Goal: Task Accomplishment & Management: Complete application form

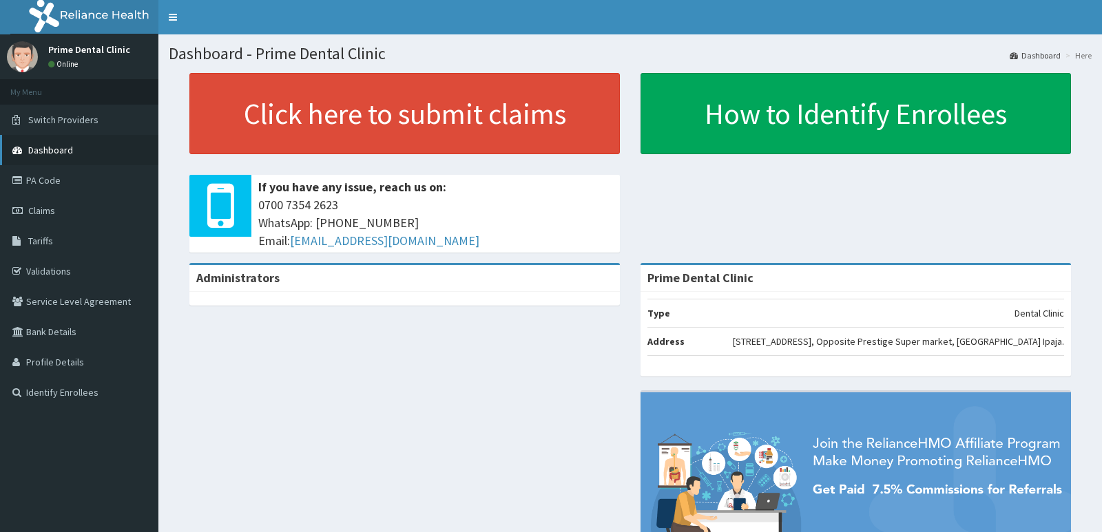
click at [60, 153] on span "Dashboard" at bounding box center [50, 150] width 45 height 12
click at [64, 186] on link "PA Code" at bounding box center [79, 180] width 158 height 30
drag, startPoint x: 0, startPoint y: 0, endPoint x: 595, endPoint y: 20, distance: 595.2
click at [595, 20] on nav "Toggle navigation" at bounding box center [629, 17] width 943 height 34
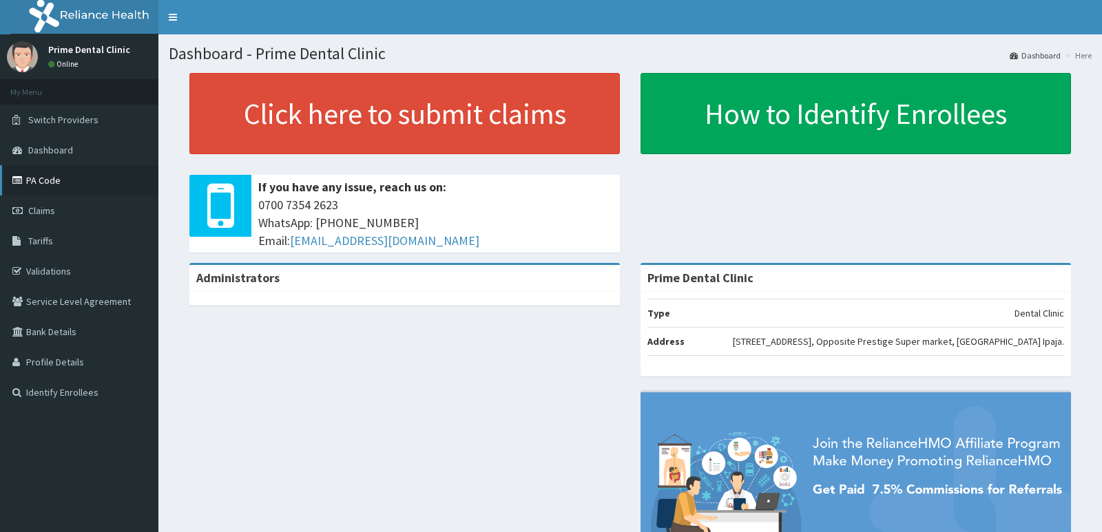
click at [86, 183] on link "PA Code" at bounding box center [79, 180] width 158 height 30
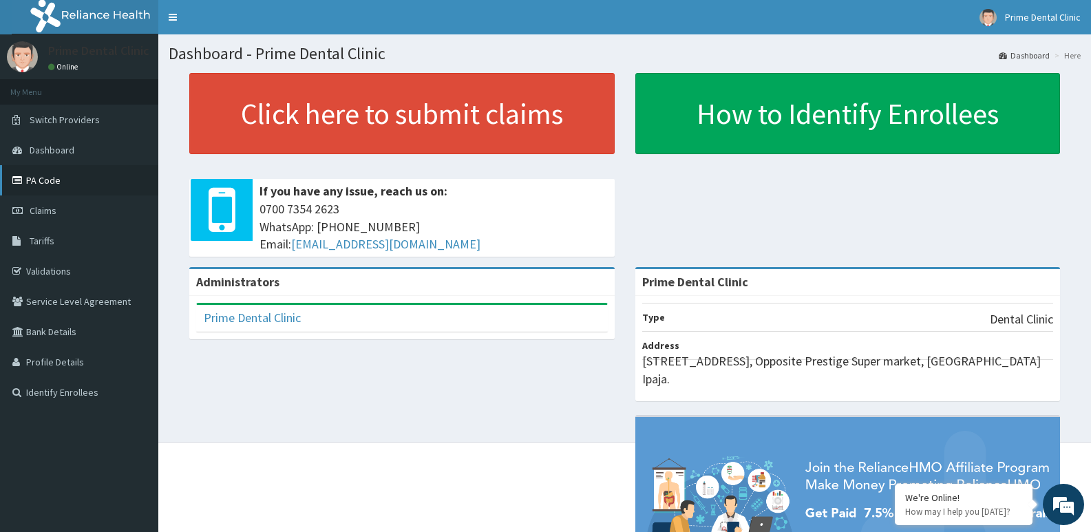
click at [82, 183] on link "PA Code" at bounding box center [79, 180] width 158 height 30
click at [64, 244] on link "Tariffs" at bounding box center [79, 241] width 158 height 30
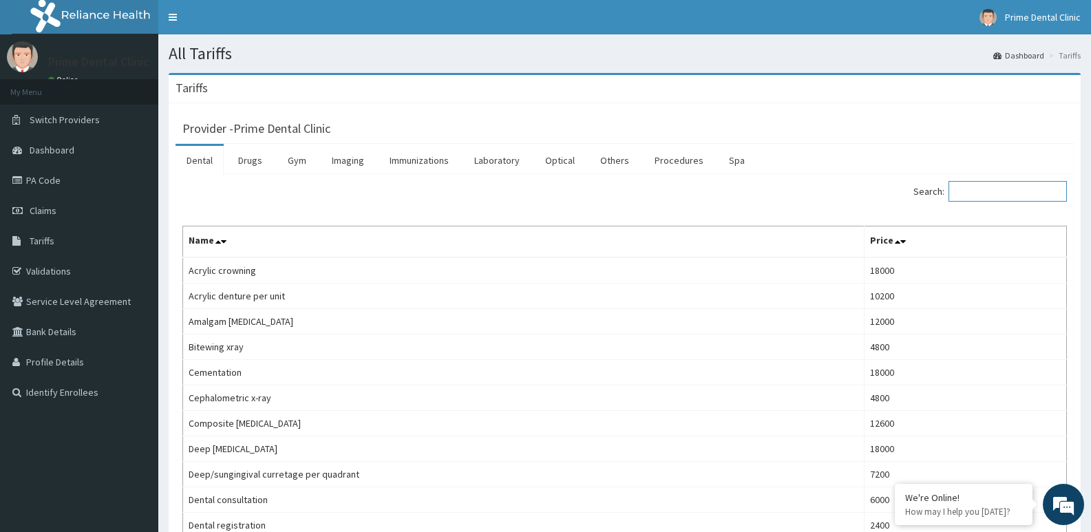
click at [988, 186] on input "Search:" at bounding box center [1008, 191] width 118 height 21
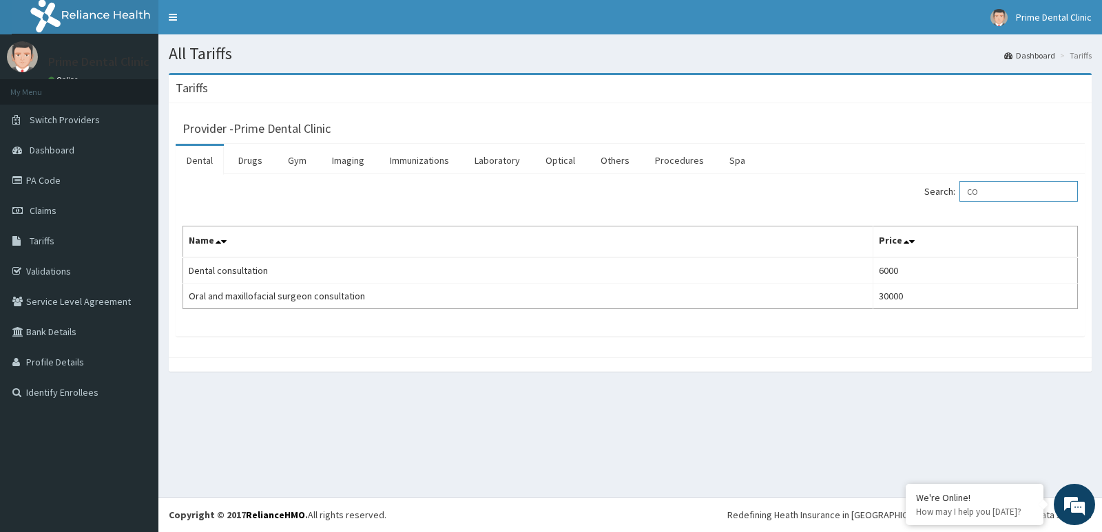
type input "C"
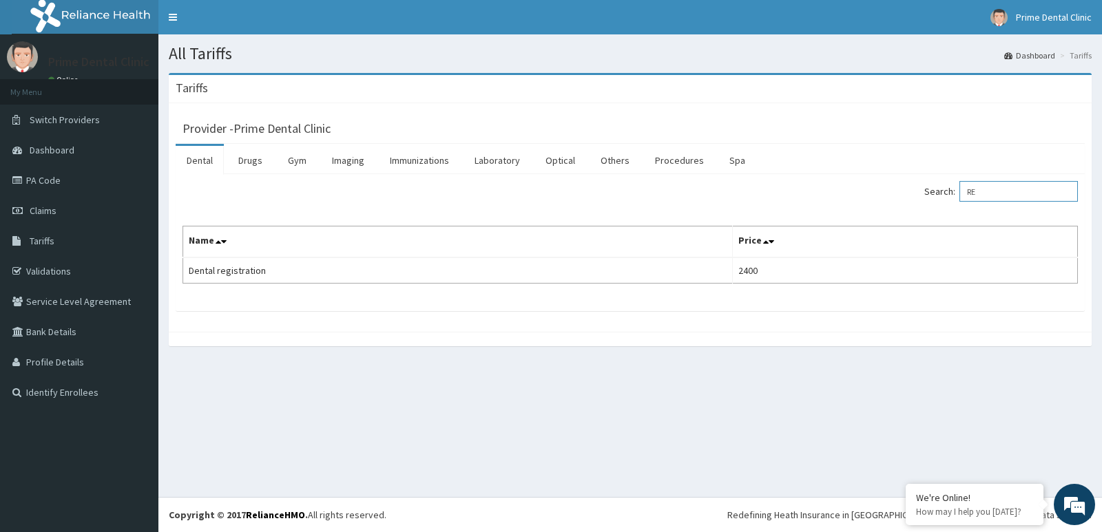
type input "R"
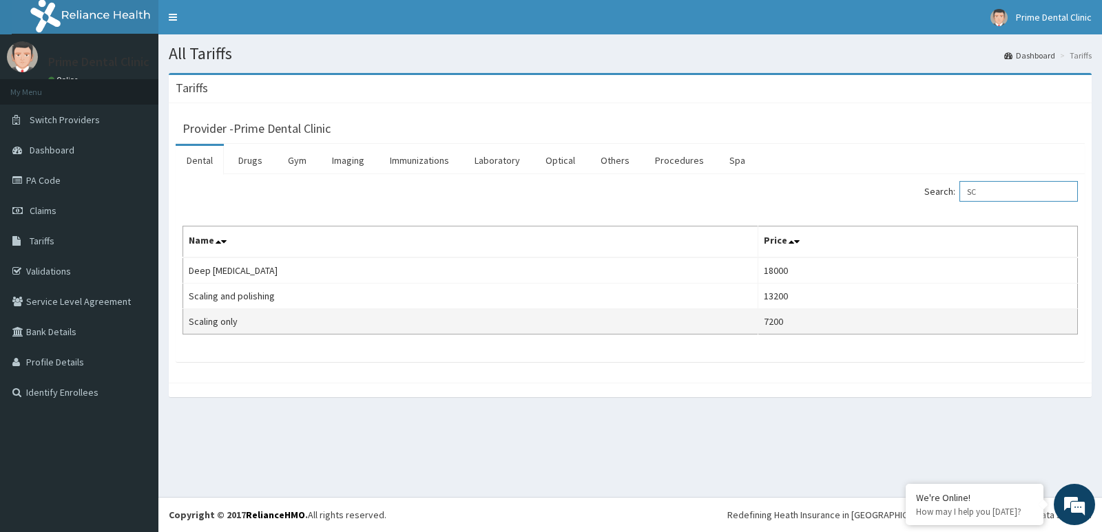
type input "S"
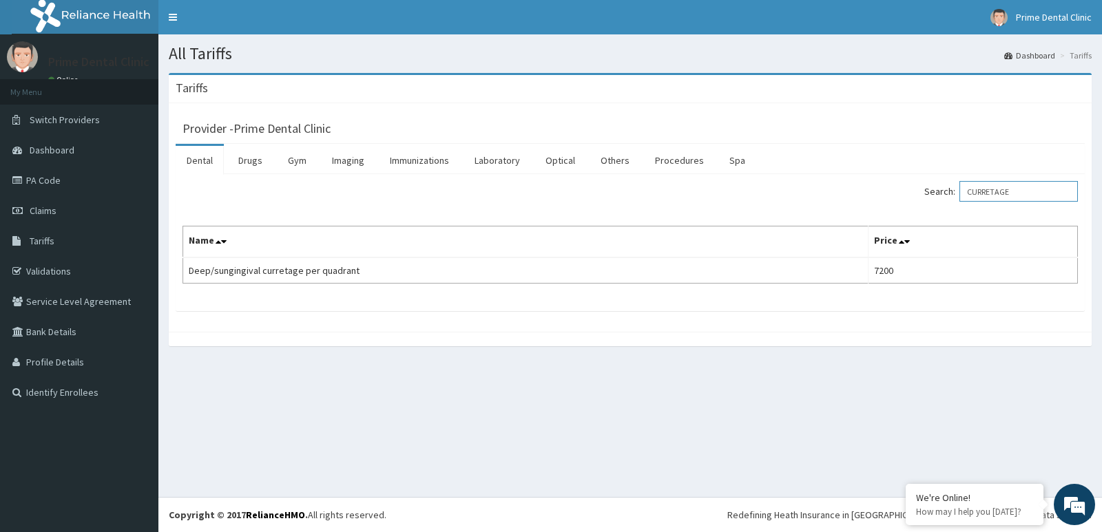
type input "CURRETAGE"
click at [84, 179] on link "PA Code" at bounding box center [79, 180] width 158 height 30
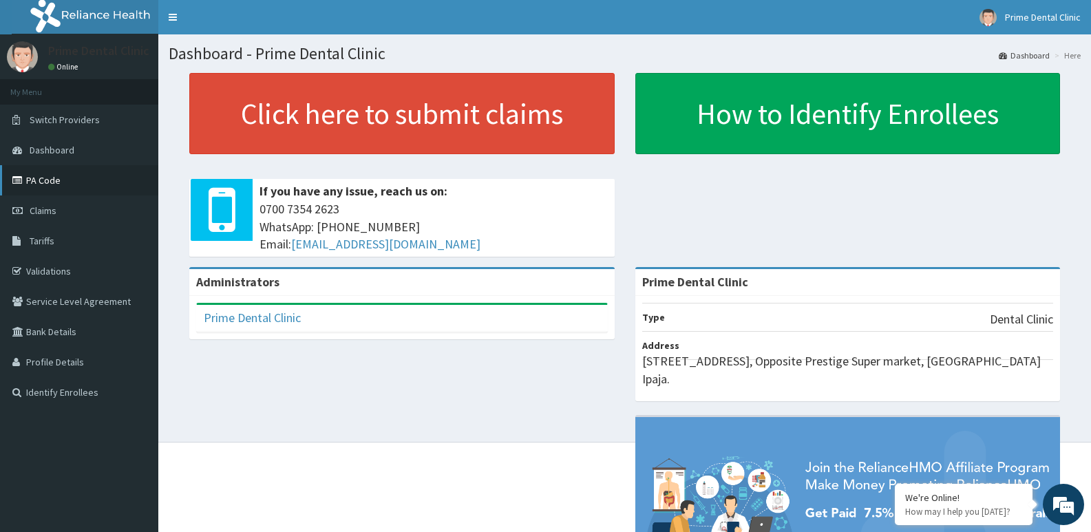
click at [54, 188] on link "PA Code" at bounding box center [79, 180] width 158 height 30
click at [62, 185] on link "PA Code" at bounding box center [79, 180] width 158 height 30
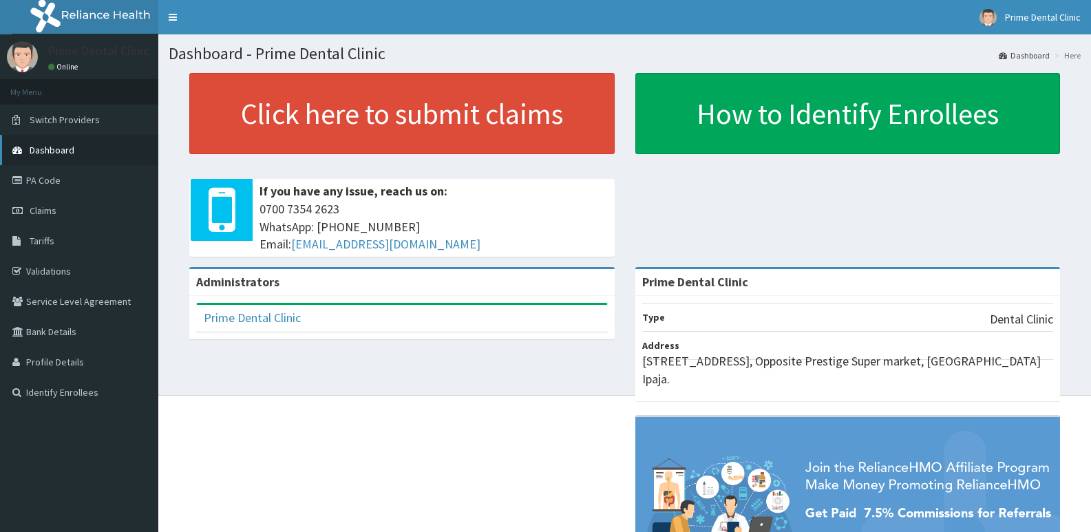
click at [44, 149] on span "Dashboard" at bounding box center [52, 150] width 45 height 12
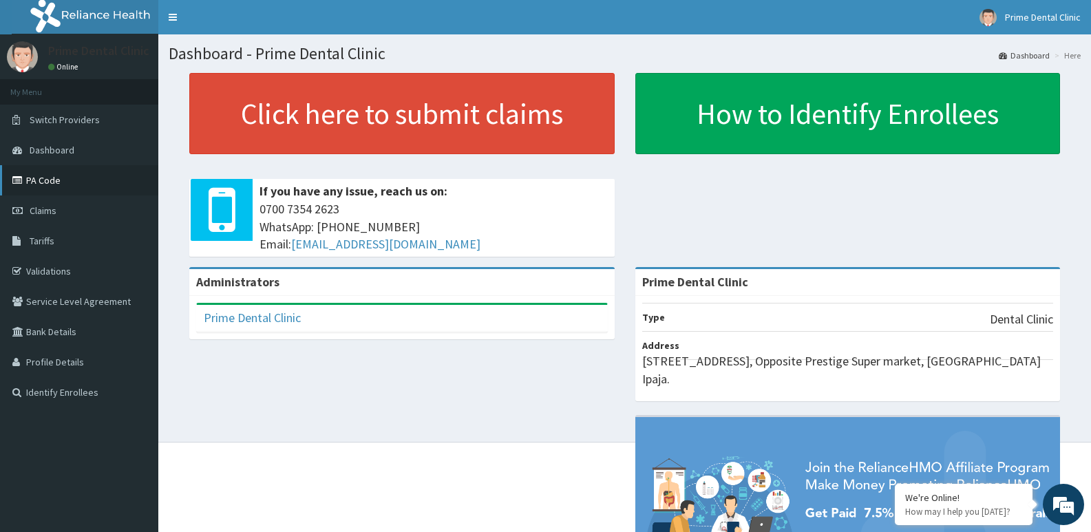
click at [64, 187] on link "PA Code" at bounding box center [79, 180] width 158 height 30
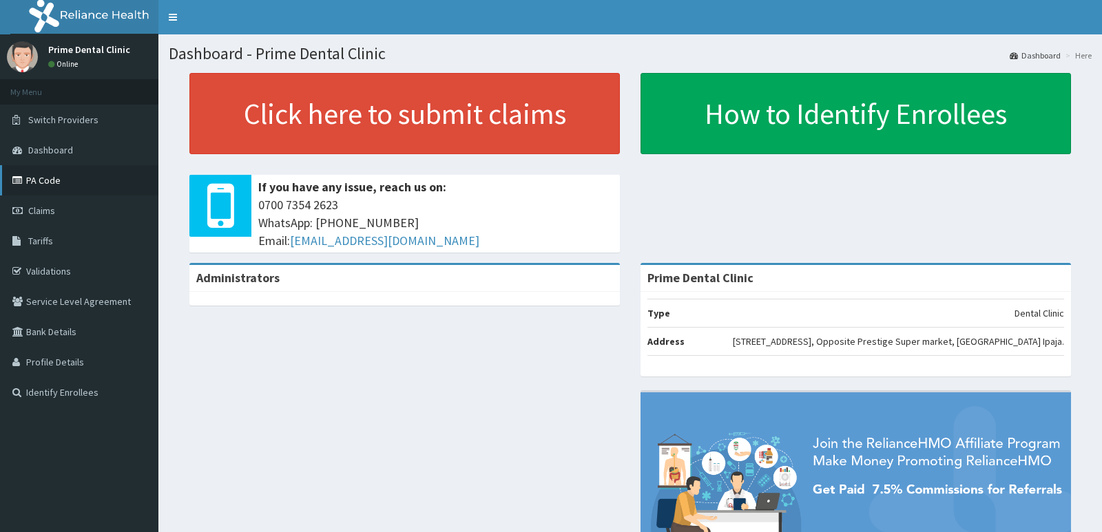
click at [59, 191] on link "PA Code" at bounding box center [79, 180] width 158 height 30
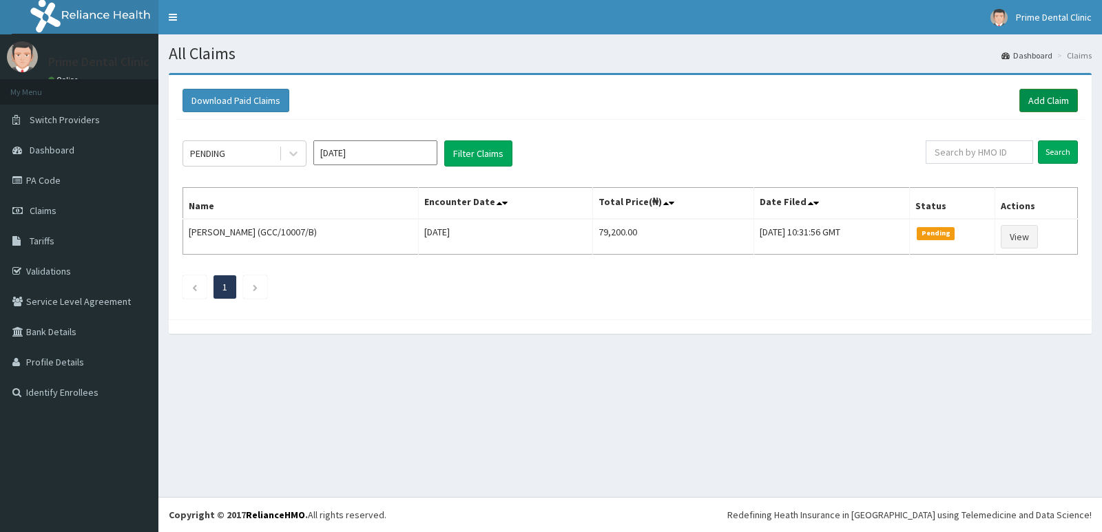
click at [1054, 102] on link "Add Claim" at bounding box center [1048, 100] width 59 height 23
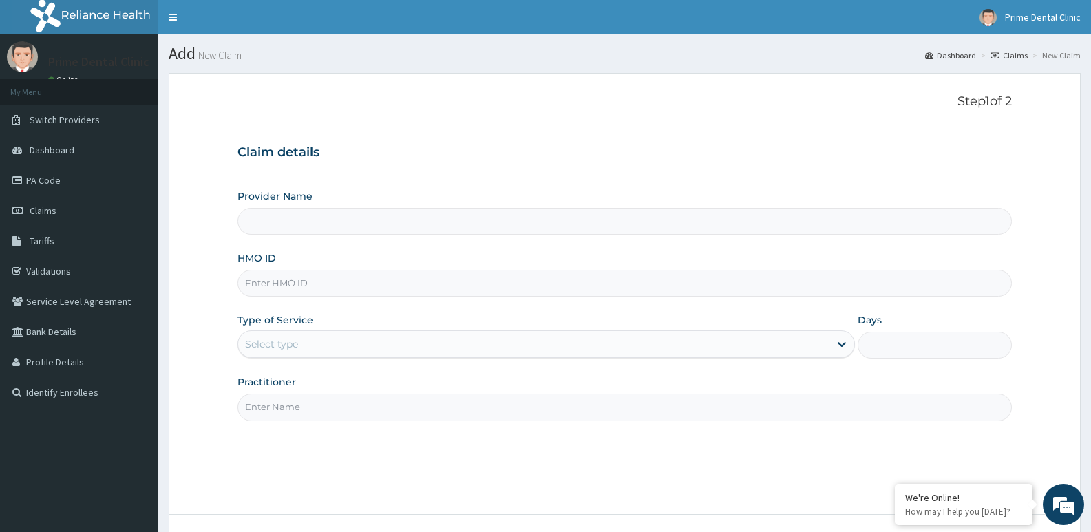
click at [291, 223] on input "Provider Name" at bounding box center [625, 221] width 775 height 27
type input "Prime Dental Clinic"
click at [286, 281] on input "HMO ID" at bounding box center [625, 283] width 775 height 27
type input "EEM/10014/A"
click at [307, 342] on div "Select type" at bounding box center [533, 344] width 591 height 22
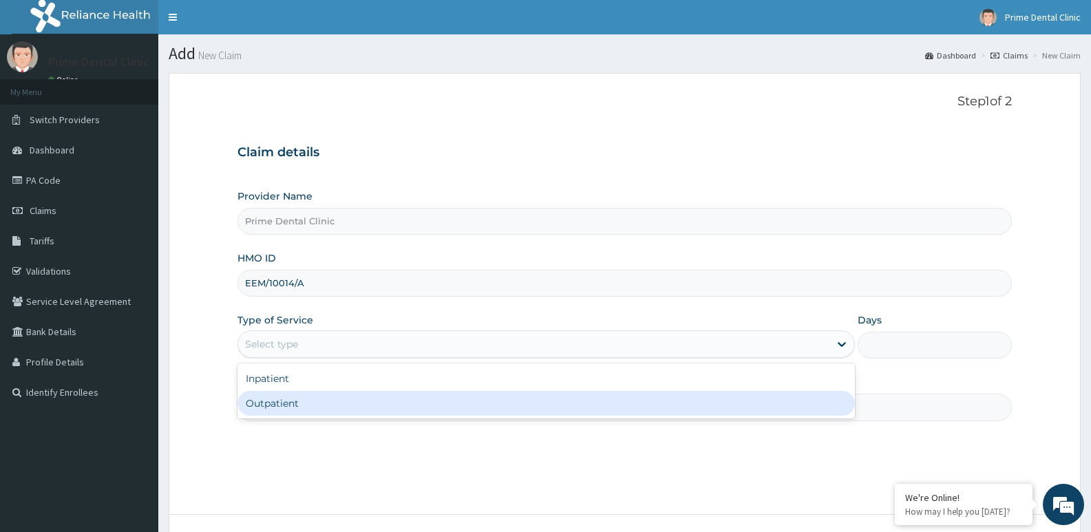
click at [302, 406] on div "Outpatient" at bounding box center [546, 403] width 617 height 25
type input "1"
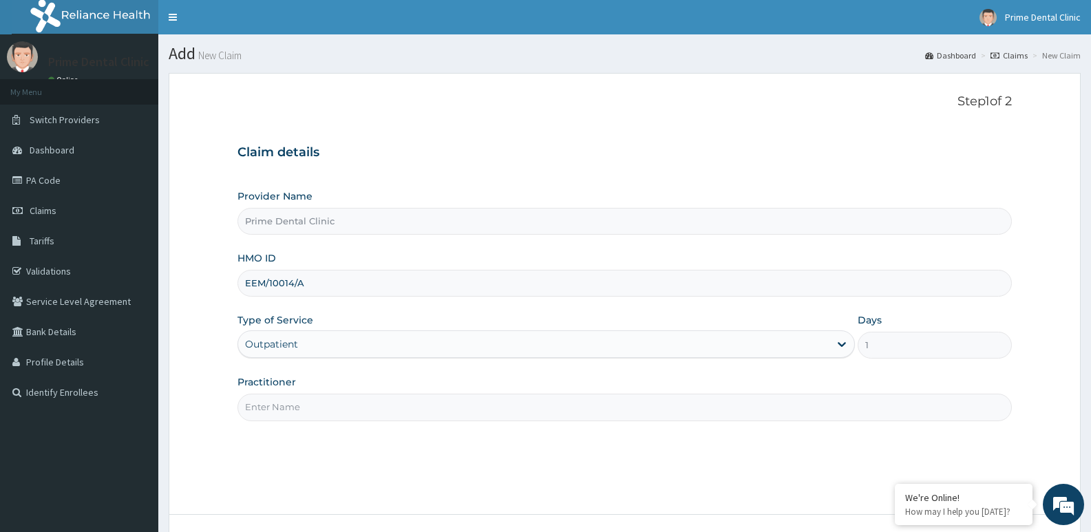
click at [299, 406] on input "Practitioner" at bounding box center [625, 407] width 775 height 27
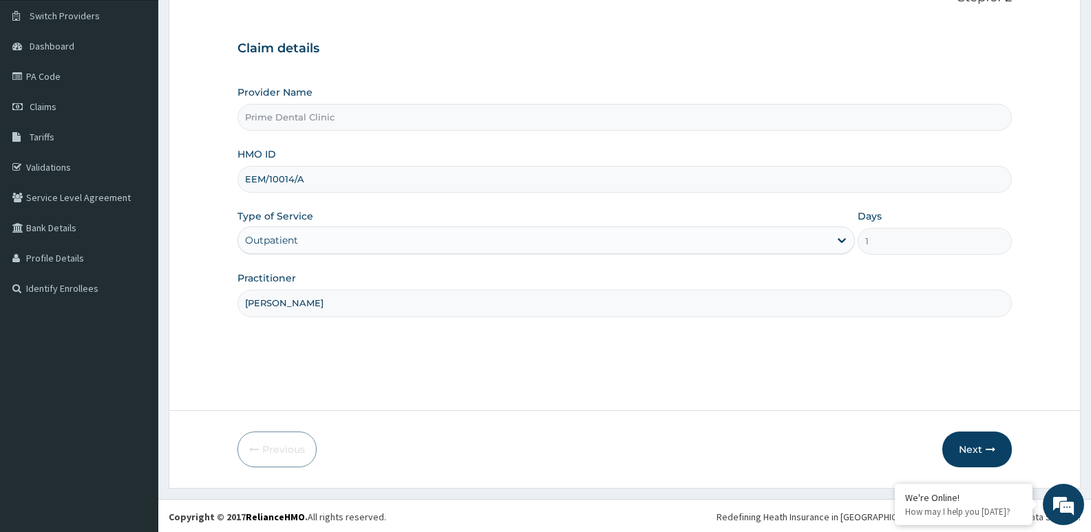
scroll to position [106, 0]
type input "DR OKUNLOLA"
click at [951, 447] on button "Next" at bounding box center [978, 448] width 70 height 36
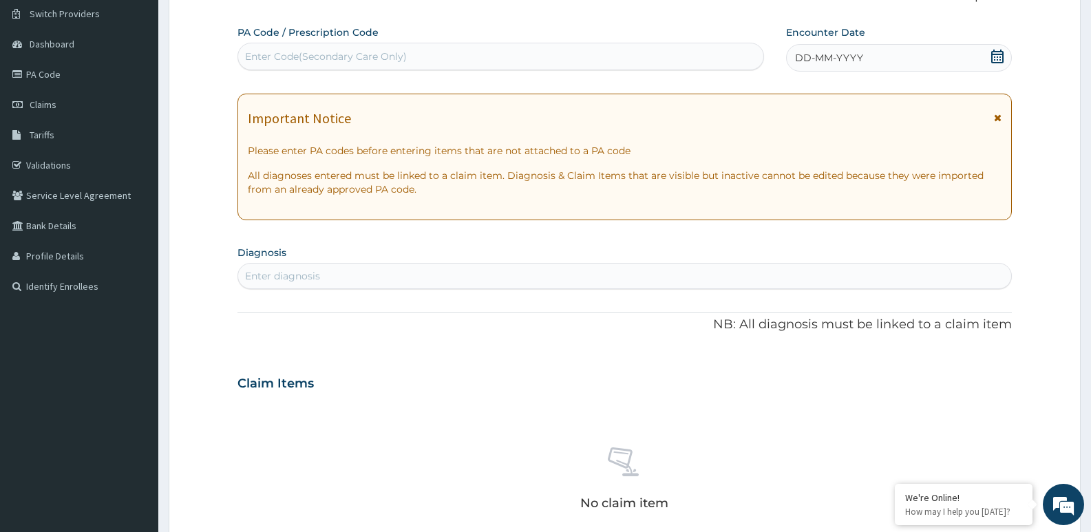
drag, startPoint x: 300, startPoint y: 61, endPoint x: 271, endPoint y: 54, distance: 28.9
click at [271, 54] on div "Enter Code(Secondary Care Only)" at bounding box center [326, 57] width 162 height 14
paste input "PA/BFEAF3"
type input "PA/BFEAF3"
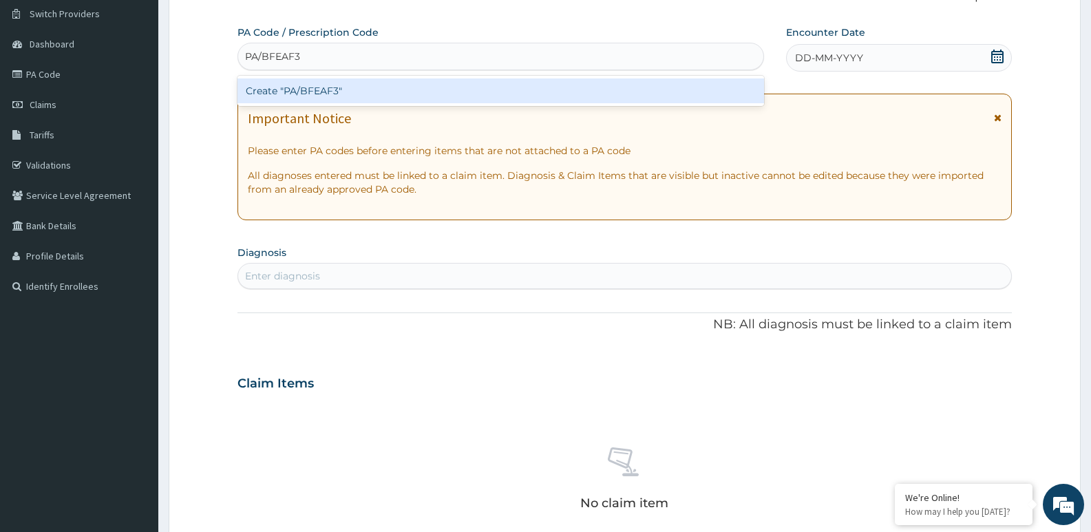
click at [329, 85] on div "Create "PA/BFEAF3"" at bounding box center [501, 90] width 527 height 25
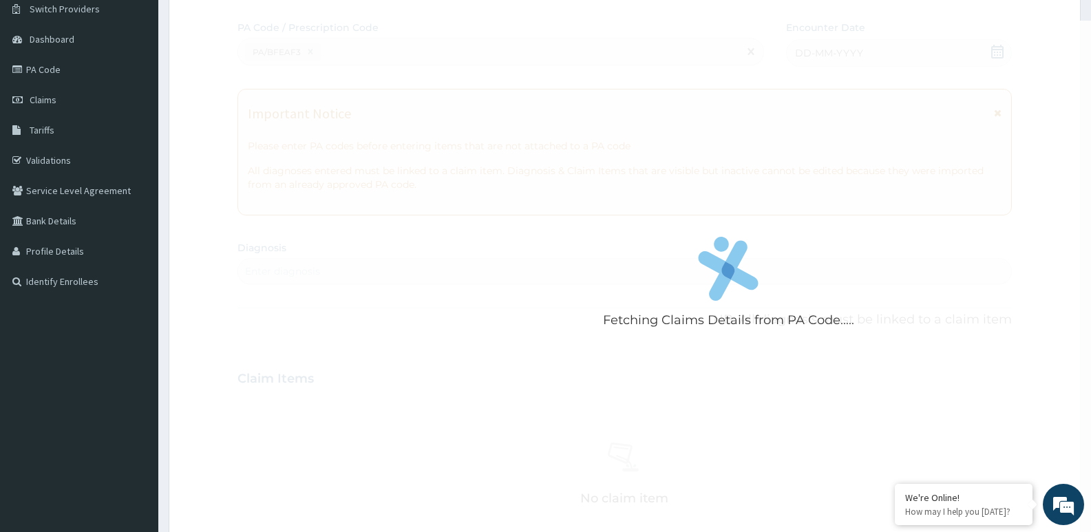
scroll to position [0, 0]
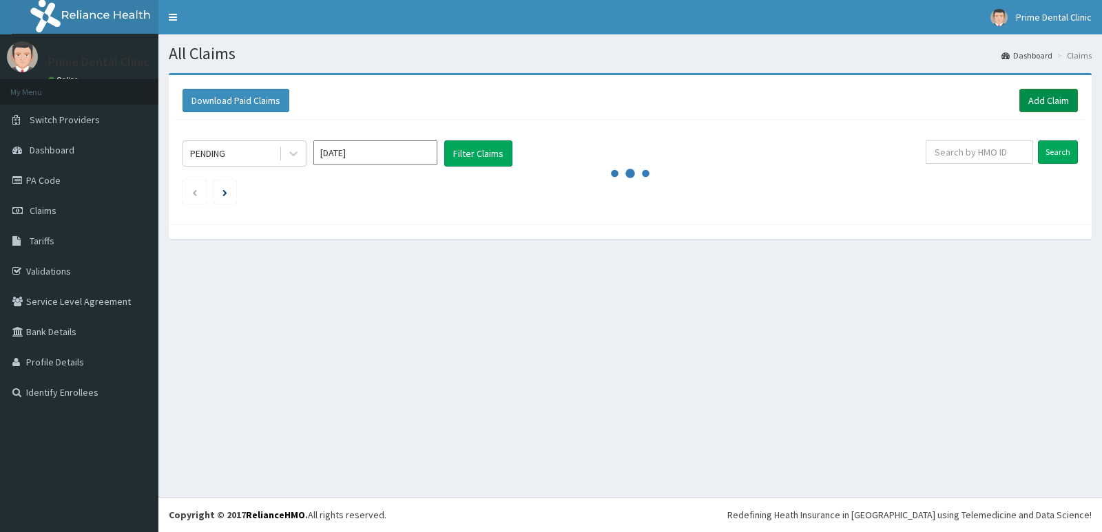
click at [1057, 103] on link "Add Claim" at bounding box center [1048, 100] width 59 height 23
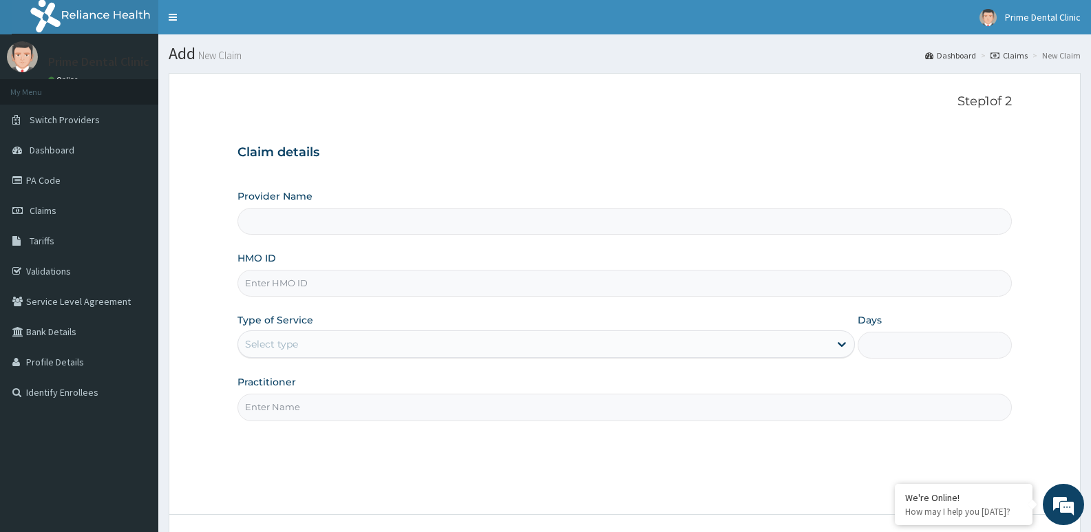
click at [272, 289] on input "HMO ID" at bounding box center [625, 283] width 775 height 27
type input "Prime Dental Clinic"
type input "EEM/10014/A"
click at [311, 348] on div "Select type" at bounding box center [533, 344] width 591 height 22
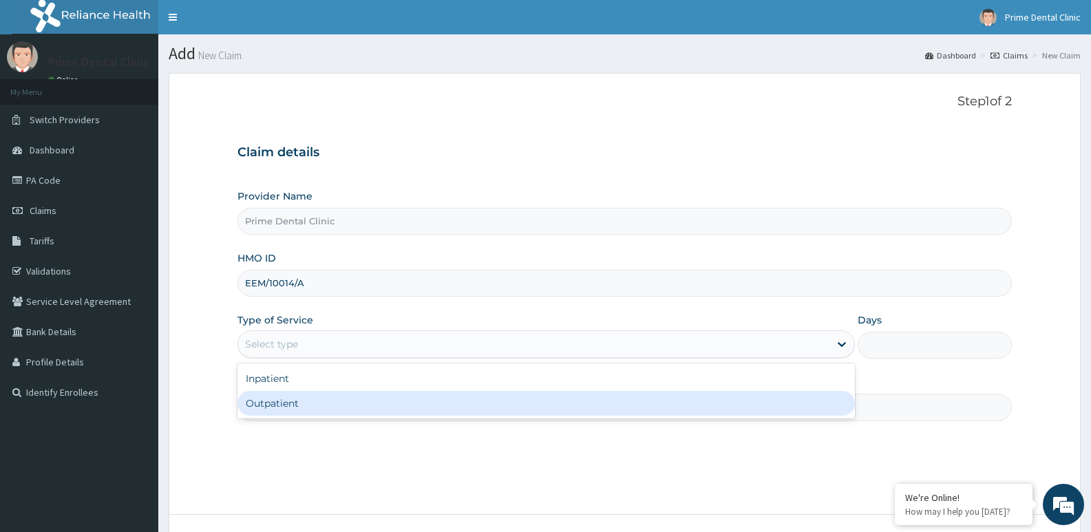
click at [290, 412] on div "Outpatient" at bounding box center [546, 403] width 617 height 25
type input "1"
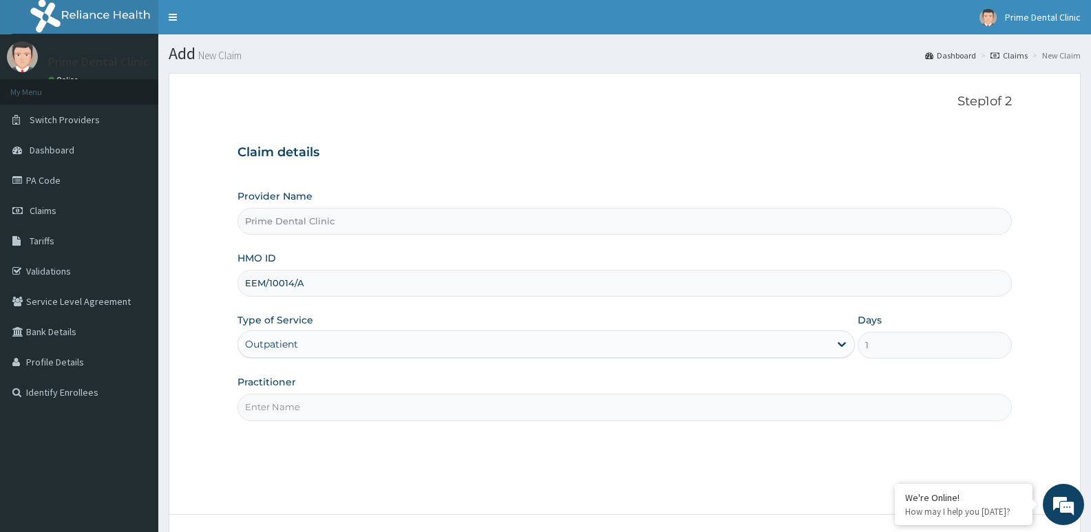
click at [277, 408] on input "Practitioner" at bounding box center [625, 407] width 775 height 27
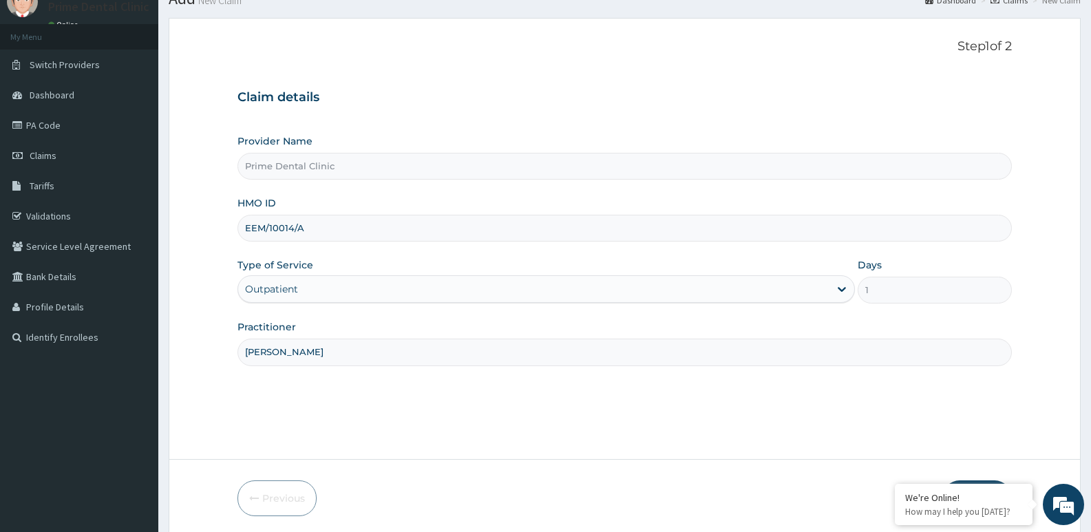
scroll to position [106, 0]
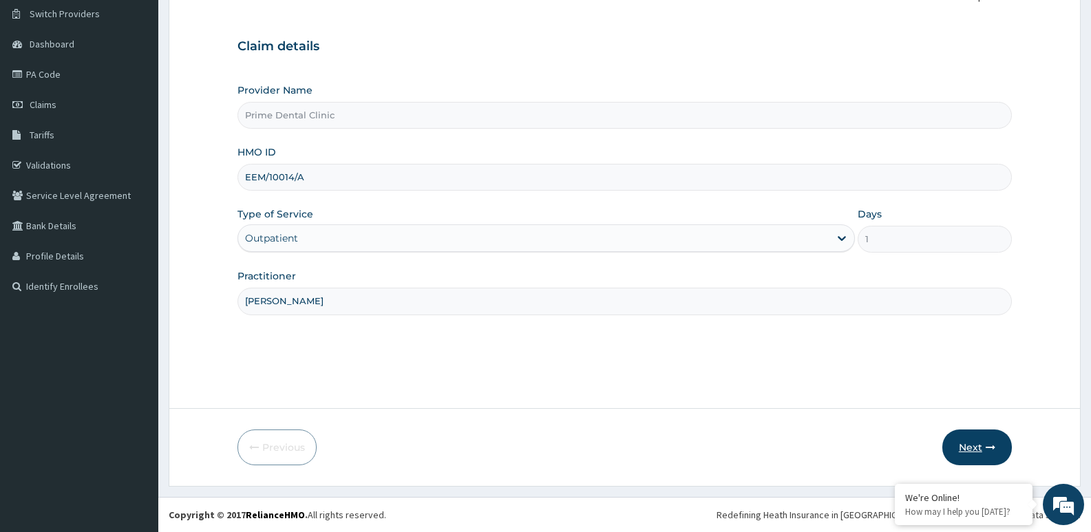
type input "[PERSON_NAME]"
click at [960, 449] on button "Next" at bounding box center [978, 448] width 70 height 36
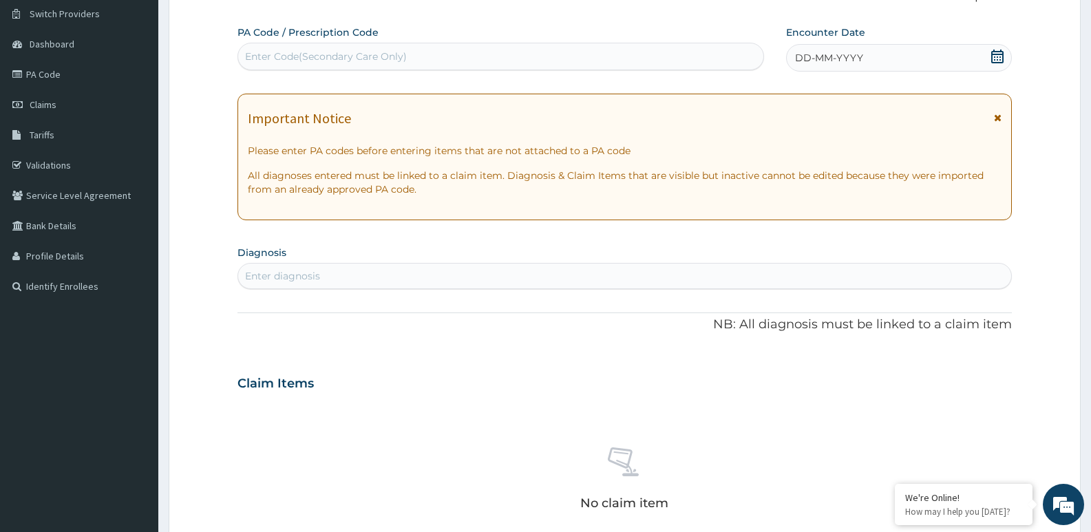
click at [258, 53] on div "Enter Code(Secondary Care Only)" at bounding box center [326, 57] width 162 height 14
paste input "DEAR AXAMANSARD HMO, KINDLY TAKE THIS AS A SUBTLE REMINDER. BEST REGARDS, ADEDO…"
type input "D"
paste input "PA/BFEAF3"
type input "PA/BFEAF3"
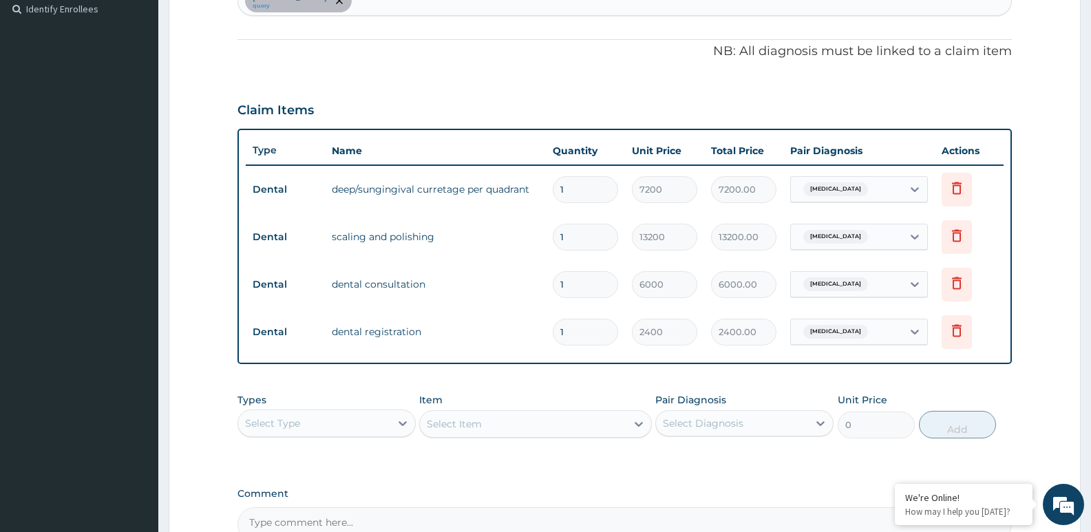
scroll to position [331, 0]
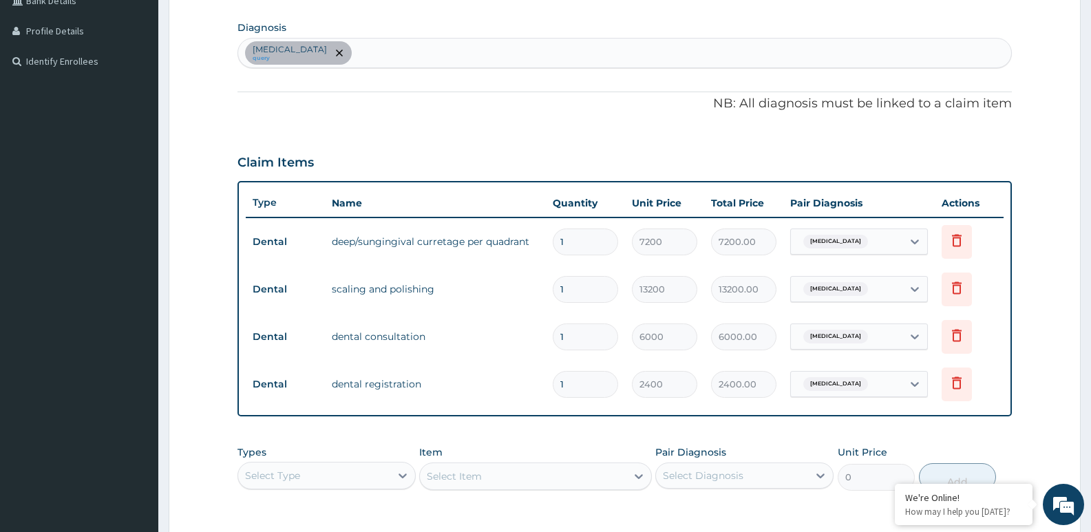
click at [564, 244] on input "1" at bounding box center [585, 242] width 65 height 27
type input "0.00"
type input "4"
type input "28800.00"
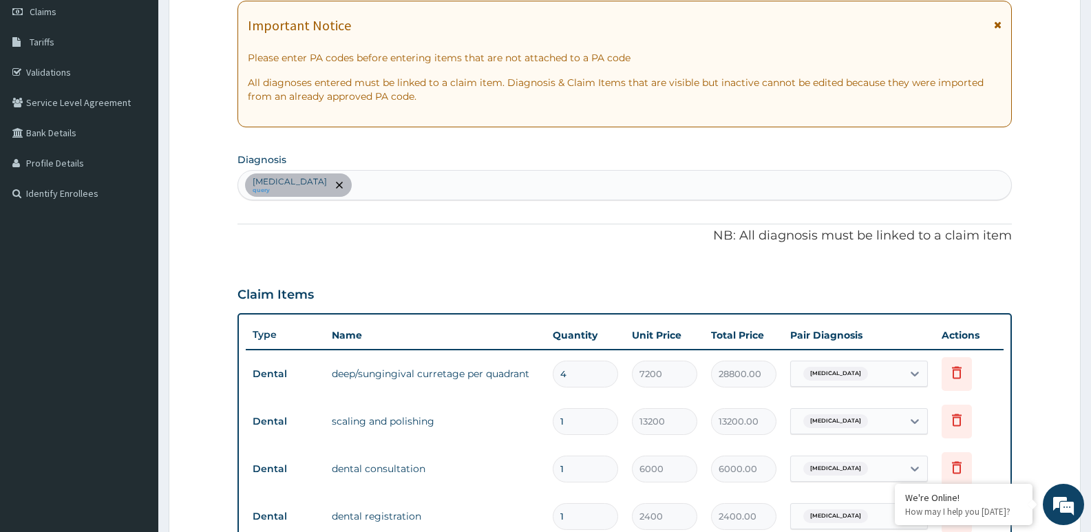
scroll to position [0, 0]
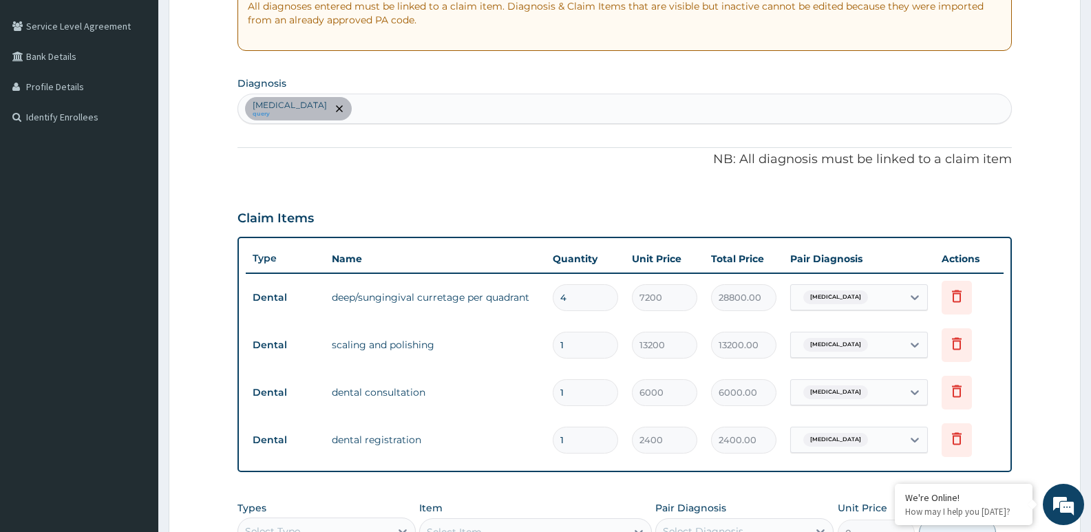
type input "1"
type input "7200.00"
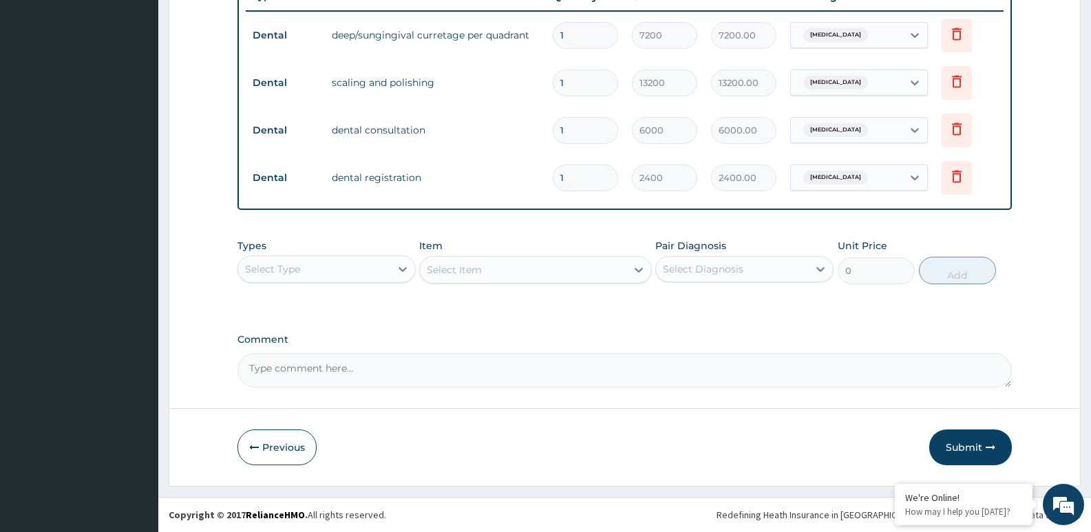
type input "0.00"
type input "4"
type input "28800.00"
type input "4"
click at [587, 93] on input "1" at bounding box center [585, 83] width 65 height 27
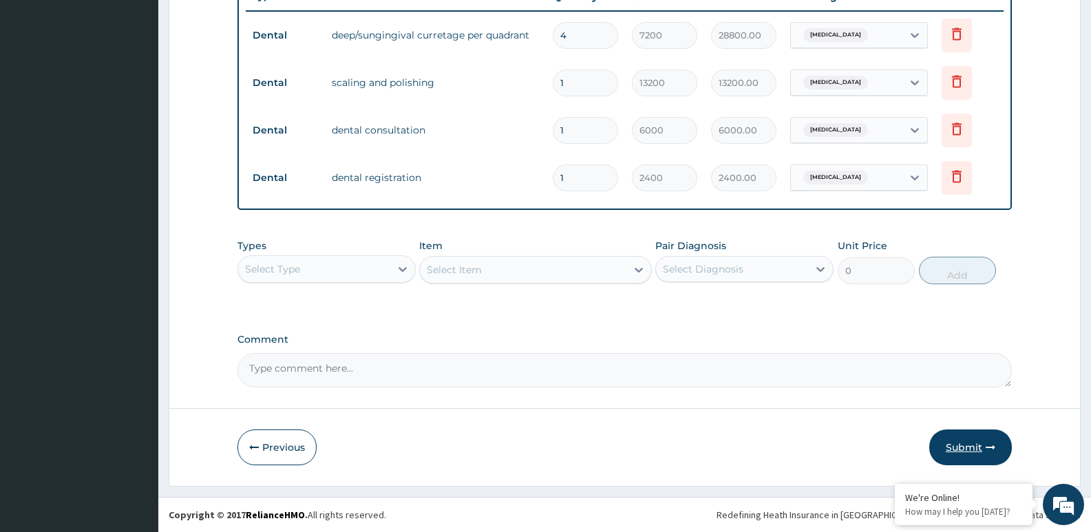
click at [952, 450] on button "Submit" at bounding box center [970, 448] width 83 height 36
